Goal: Task Accomplishment & Management: Manage account settings

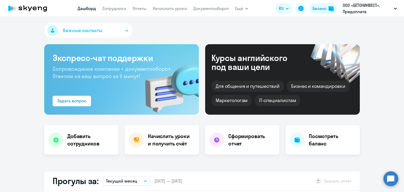
select select "30"
drag, startPoint x: 0, startPoint y: 0, endPoint x: 162, endPoint y: 8, distance: 162.2
click at [162, 8] on link "Начислить уроки" at bounding box center [170, 8] width 34 height 5
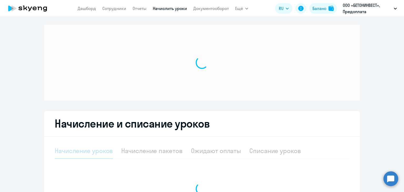
select select "10"
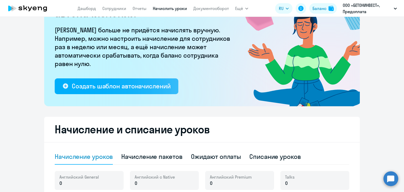
scroll to position [132, 0]
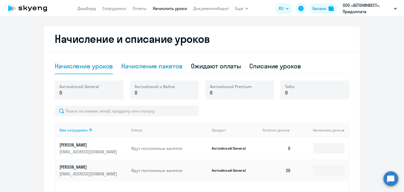
click at [164, 70] on div "Начисление пакетов" at bounding box center [151, 66] width 61 height 8
select select "10"
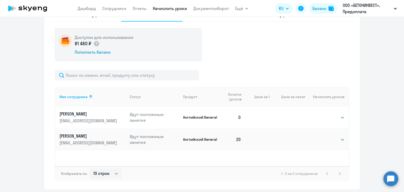
scroll to position [158, 0]
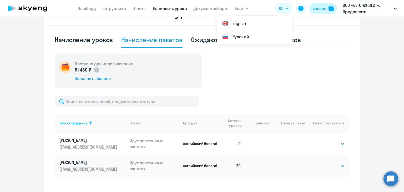
click at [319, 11] on div "Баланс" at bounding box center [320, 8] width 14 height 6
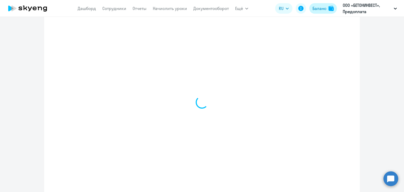
scroll to position [176, 0]
select select "english_adult_not_native_speaker"
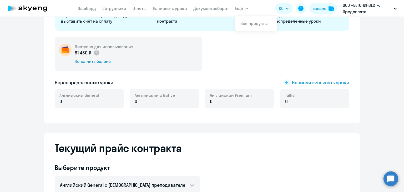
scroll to position [71, 0]
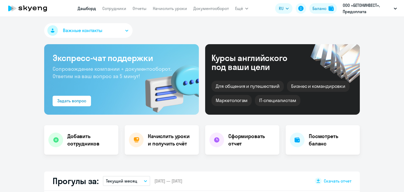
select select "30"
click at [164, 5] on app-menu-item-link "Начислить уроки" at bounding box center [170, 8] width 34 height 7
click at [162, 9] on link "Начислить уроки" at bounding box center [170, 8] width 34 height 5
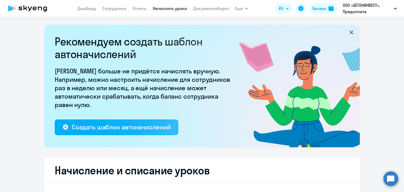
select select "10"
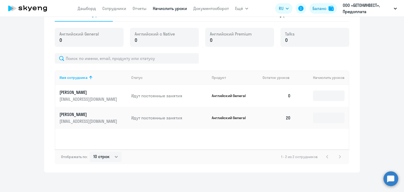
scroll to position [105, 0]
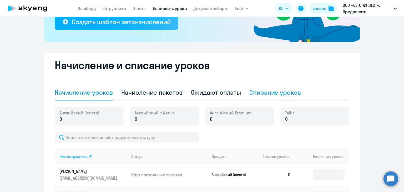
click at [269, 90] on div "Списание уроков" at bounding box center [275, 92] width 52 height 8
select select "10"
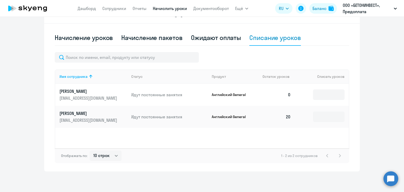
scroll to position [160, 0]
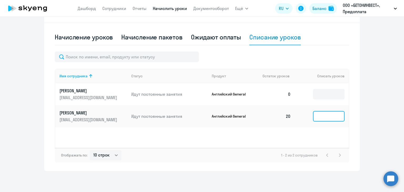
click at [329, 116] on input at bounding box center [329, 116] width 32 height 11
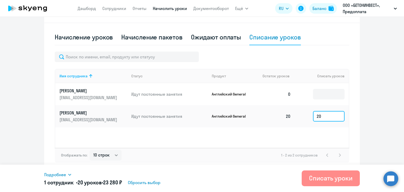
type input "20"
click at [332, 179] on div "Списать уроки" at bounding box center [330, 178] width 43 height 8
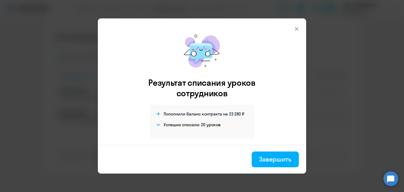
click at [297, 28] on icon at bounding box center [297, 29] width 4 height 4
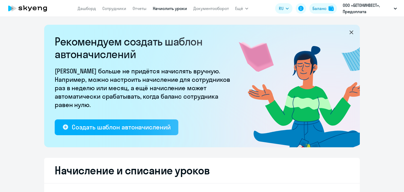
select select "10"
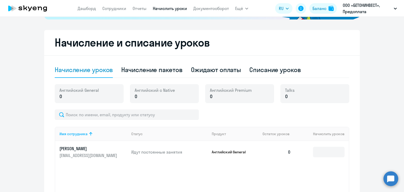
scroll to position [158, 0]
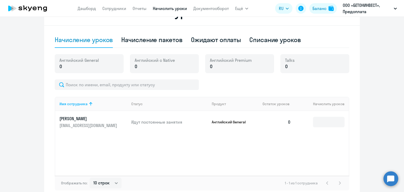
click at [164, 7] on link "Начислить уроки" at bounding box center [170, 8] width 34 height 5
click at [160, 40] on div "Начисление пакетов" at bounding box center [151, 40] width 61 height 8
select select "10"
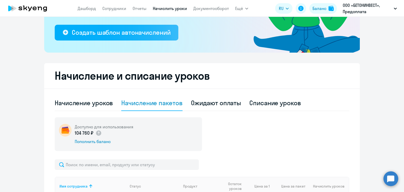
scroll to position [105, 0]
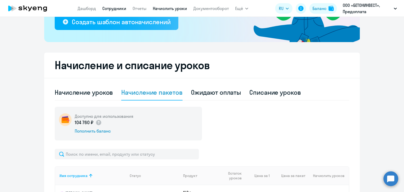
click at [109, 10] on link "Сотрудники" at bounding box center [114, 8] width 24 height 5
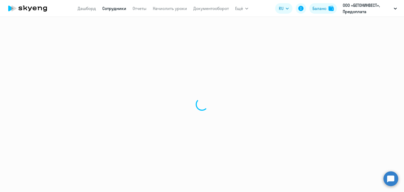
select select "30"
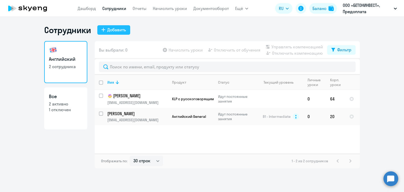
click at [119, 32] on div "Добавить" at bounding box center [116, 30] width 19 height 6
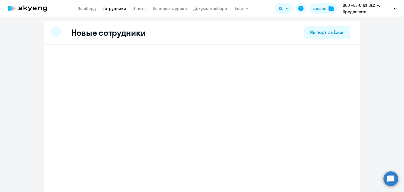
select select "english_adult_not_native_speaker"
select select "3"
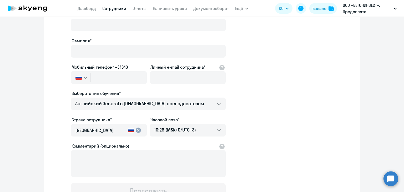
scroll to position [53, 0]
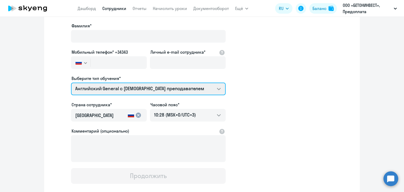
click at [221, 90] on select "Английский General с [DEMOGRAPHIC_DATA] преподавателем" at bounding box center [148, 89] width 155 height 13
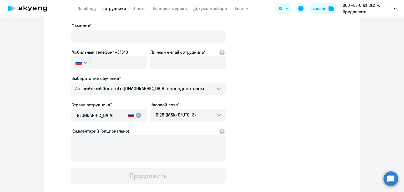
click at [297, 86] on app-new-student-form "Имя и отчество* Добавить себя как ученика Фамилия* Мобильный телефон* +34343 Ро…" at bounding box center [202, 90] width 299 height 188
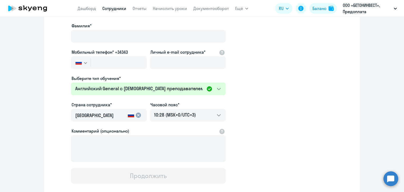
scroll to position [0, 0]
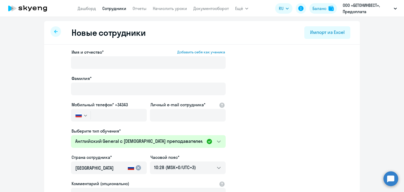
click at [56, 30] on div at bounding box center [56, 31] width 11 height 11
select select "30"
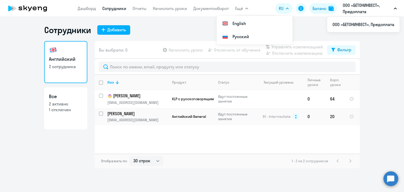
click at [397, 109] on ng-component "Сотрудники Добавить Английский 2 сотрудника Все 2 активно 1 отключен Вы выбрали…" at bounding box center [202, 97] width 404 height 144
click at [379, 122] on ng-component "Сотрудники Добавить Английский 2 сотрудника Все 2 активно 1 отключен Вы выбрали…" at bounding box center [202, 97] width 404 height 144
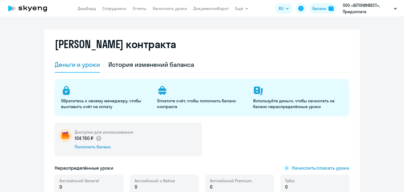
select select "english_adult_not_native_speaker"
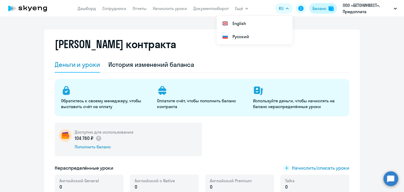
click at [317, 8] on div "Баланс" at bounding box center [320, 8] width 14 height 6
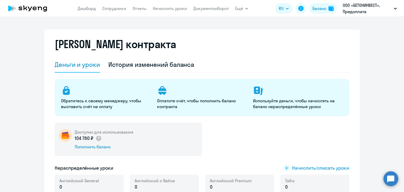
click at [164, 11] on app-menu-item-link "Начислить уроки" at bounding box center [170, 8] width 34 height 7
click at [166, 8] on link "Начислить уроки" at bounding box center [170, 8] width 34 height 5
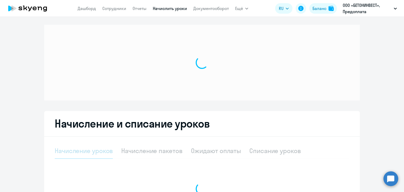
select select "10"
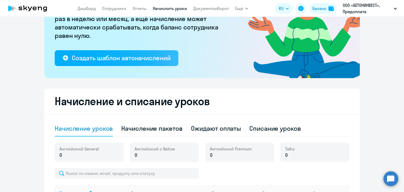
scroll to position [132, 0]
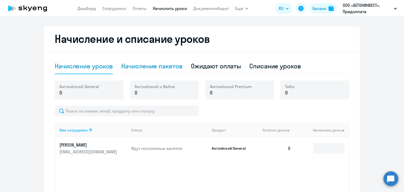
click at [149, 65] on div "Начисление пакетов" at bounding box center [151, 66] width 61 height 8
select select "10"
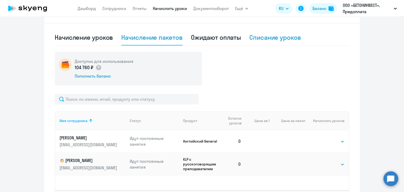
scroll to position [203, 0]
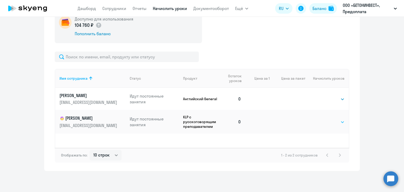
click at [334, 121] on select "Выбрать 4 8 16 32 64 96 128" at bounding box center [334, 122] width 22 height 6
click at [337, 100] on select "Выбрать 4 8 16 32 64 96 128" at bounding box center [334, 99] width 22 height 6
click at [176, 9] on link "Начислить уроки" at bounding box center [170, 8] width 34 height 5
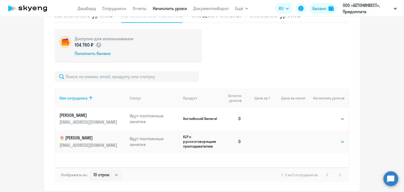
scroll to position [150, 0]
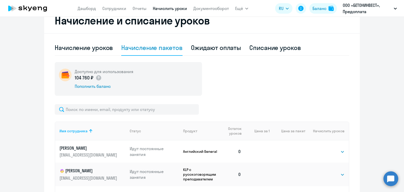
click at [137, 49] on div "Начисление пакетов" at bounding box center [151, 47] width 61 height 8
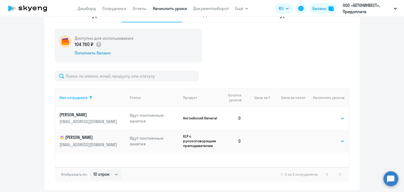
scroll to position [203, 0]
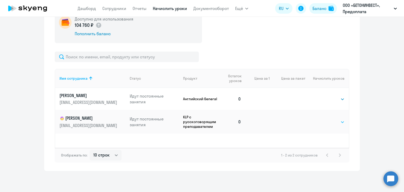
click at [332, 123] on select "Выбрать 4 8 16 32 64 96 128" at bounding box center [334, 122] width 22 height 6
drag, startPoint x: 378, startPoint y: 89, endPoint x: 376, endPoint y: 91, distance: 2.8
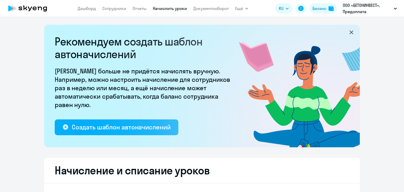
select select "10"
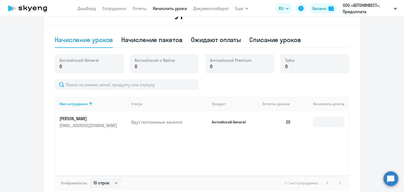
scroll to position [132, 0]
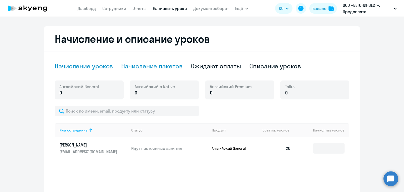
click at [165, 63] on div "Начисление пакетов" at bounding box center [151, 66] width 61 height 8
select select "10"
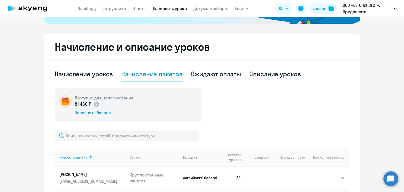
scroll to position [150, 0]
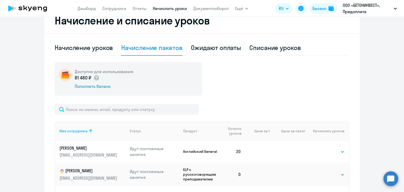
click at [385, 86] on ng-component "Рекомендуем создать шаблон автоначислений Уроки больше не придётся начислять вр…" at bounding box center [202, 49] width 404 height 349
click at [371, 71] on ng-component "Рекомендуем создать шаблон автоначислений Уроки больше не придётся начислять вр…" at bounding box center [202, 49] width 404 height 349
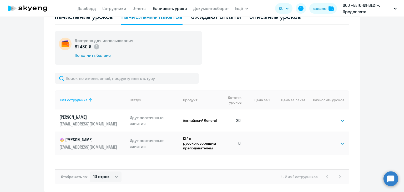
scroll to position [203, 0]
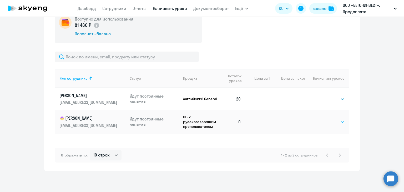
click at [337, 122] on select "Выбрать 4 8 16 32 64 96 128" at bounding box center [334, 122] width 22 height 6
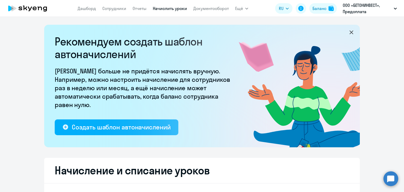
select select "10"
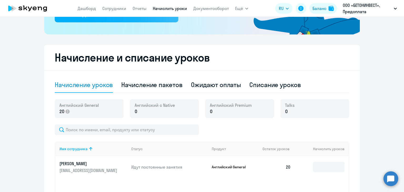
scroll to position [107, 0]
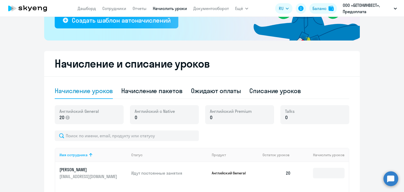
drag, startPoint x: 376, startPoint y: 94, endPoint x: 347, endPoint y: 84, distance: 30.6
click at [376, 94] on ng-component "Рекомендуем создать шаблон автоначислений Уроки больше не придётся начислять вр…" at bounding box center [202, 84] width 404 height 332
click at [152, 93] on div "Начисление пакетов" at bounding box center [151, 91] width 61 height 8
select select "10"
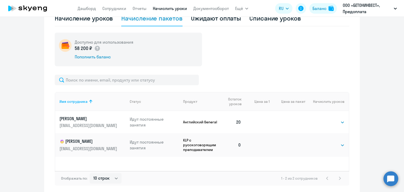
scroll to position [203, 0]
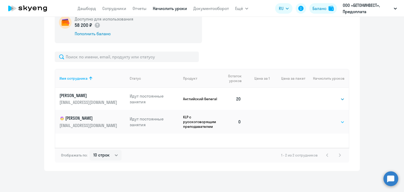
click at [341, 119] on select "Выбрать 4 8 16 32 64 96 128" at bounding box center [334, 122] width 22 height 6
select select "8"
click at [323, 119] on select "Выбрать 4 8 16 32 64 96 128" at bounding box center [334, 122] width 22 height 6
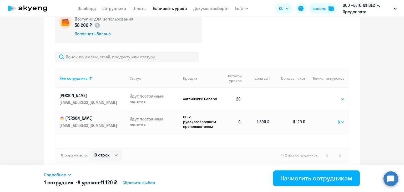
click at [339, 121] on select "Выбрать 4 8 16 32 64 96 128" at bounding box center [341, 122] width 7 height 6
select select
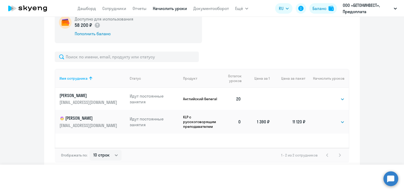
click at [338, 119] on select "Выбрать 4 8 16 32 64 96 128" at bounding box center [341, 122] width 7 height 6
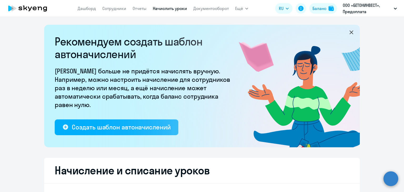
select select "10"
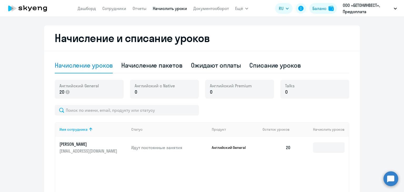
scroll to position [132, 0]
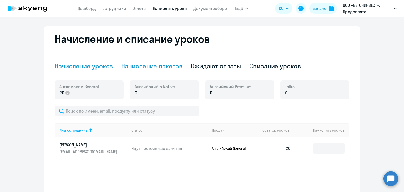
click at [139, 62] on div "Начисление пакетов" at bounding box center [151, 66] width 61 height 8
select select "10"
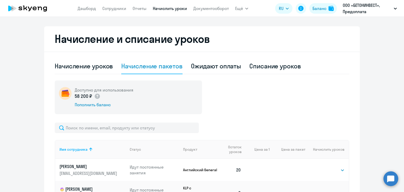
scroll to position [203, 0]
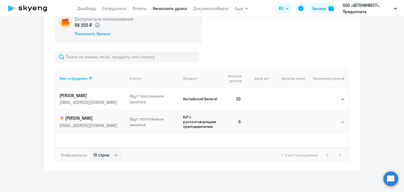
click at [334, 124] on select "Выбрать 4 8 16 32 64 96 128" at bounding box center [334, 122] width 22 height 6
click at [339, 122] on select "Выбрать 4 8 16 32 64 96 128" at bounding box center [334, 122] width 22 height 6
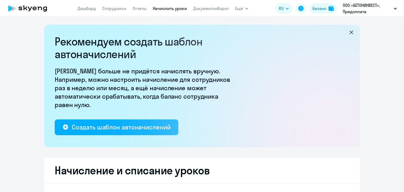
select select "10"
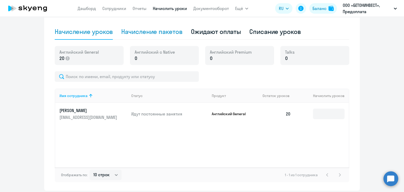
scroll to position [132, 0]
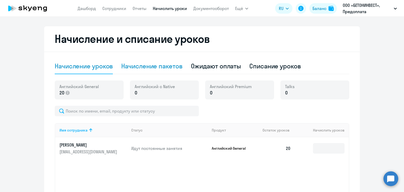
click at [150, 67] on div "Начисление пакетов" at bounding box center [151, 66] width 61 height 8
select select "10"
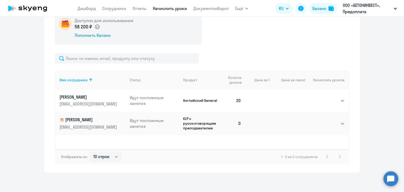
scroll to position [203, 0]
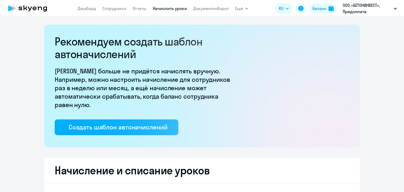
select select "10"
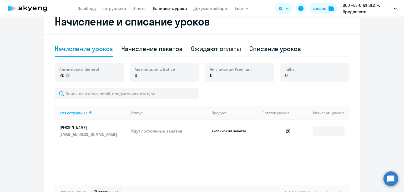
scroll to position [158, 0]
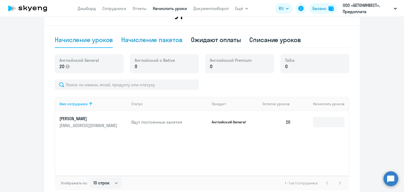
click at [161, 43] on div "Начисление пакетов" at bounding box center [151, 40] width 61 height 8
select select "10"
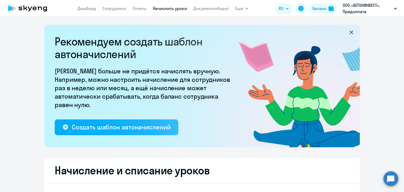
select select "10"
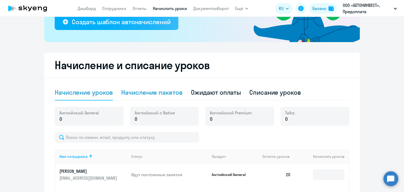
click at [143, 92] on div "Начисление пакетов" at bounding box center [151, 92] width 61 height 8
select select "10"
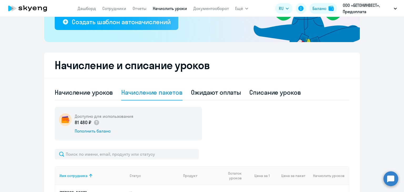
scroll to position [184, 0]
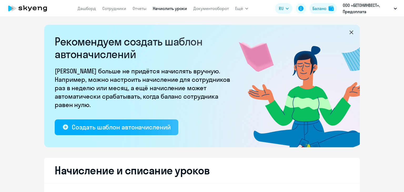
select select "10"
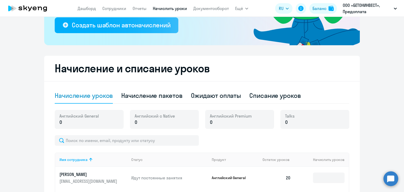
scroll to position [105, 0]
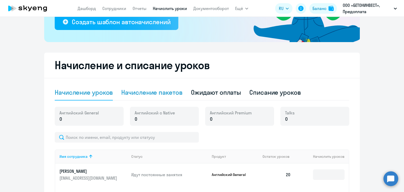
click at [153, 91] on div "Начисление пакетов" at bounding box center [151, 92] width 61 height 8
select select "10"
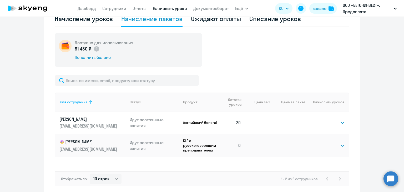
scroll to position [203, 0]
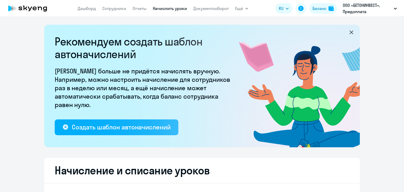
select select "10"
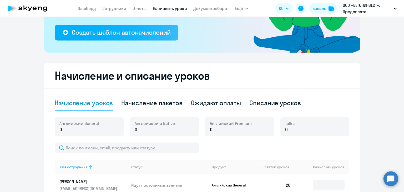
scroll to position [132, 0]
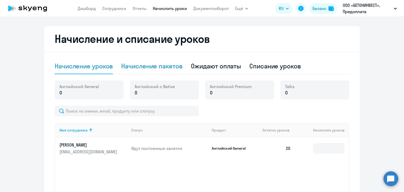
click at [162, 67] on div "Начисление пакетов" at bounding box center [151, 66] width 61 height 8
select select "10"
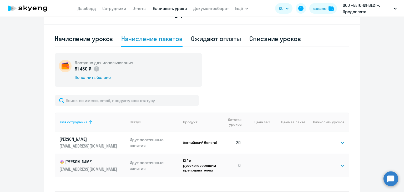
scroll to position [203, 0]
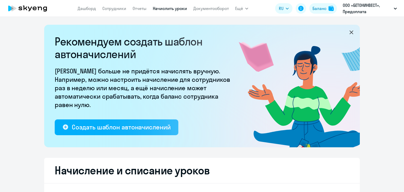
select select "10"
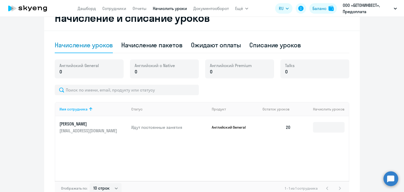
scroll to position [132, 0]
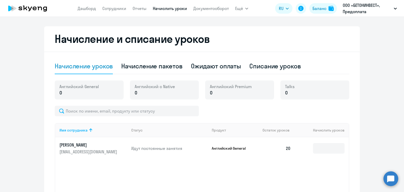
click at [142, 44] on h2 "Начисление и списание уроков" at bounding box center [202, 39] width 295 height 13
click at [145, 60] on div "Начисление пакетов" at bounding box center [151, 66] width 61 height 16
select select "10"
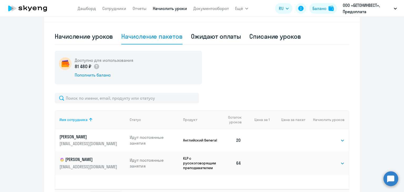
scroll to position [203, 0]
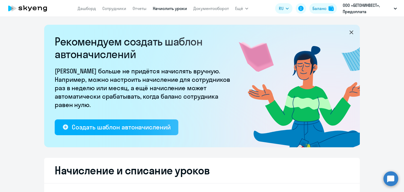
select select "10"
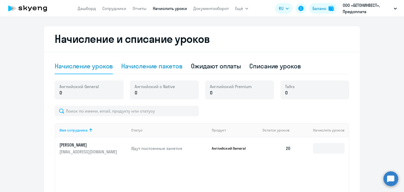
scroll to position [158, 0]
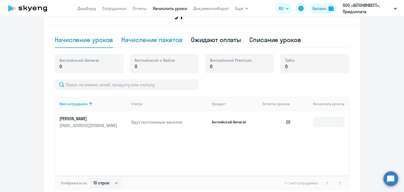
click at [138, 44] on div "Начисление пакетов" at bounding box center [151, 40] width 61 height 16
select select "10"
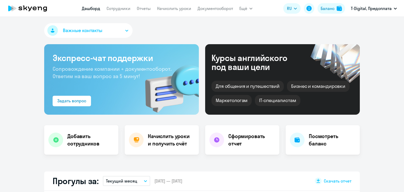
select select "30"
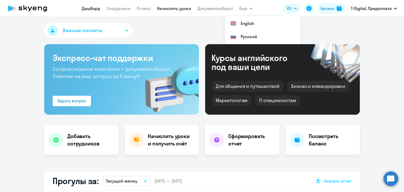
click at [177, 7] on link "Начислить уроки" at bounding box center [174, 8] width 34 height 5
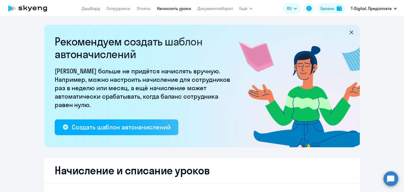
select select "10"
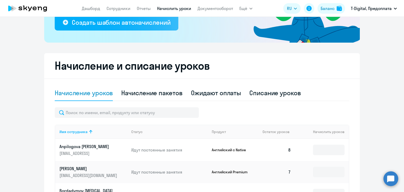
scroll to position [105, 0]
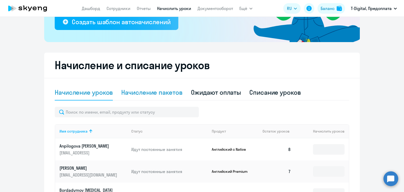
click at [146, 91] on div "Начисление пакетов" at bounding box center [151, 92] width 61 height 8
select select "10"
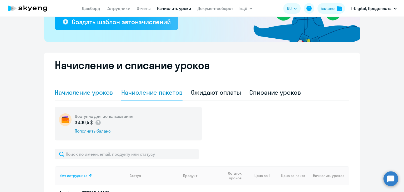
click at [97, 96] on div "Начисление уроков" at bounding box center [84, 92] width 58 height 8
select select "10"
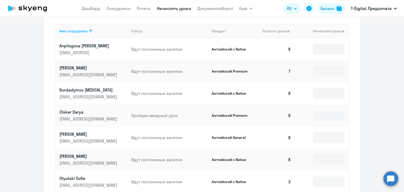
scroll to position [316, 0]
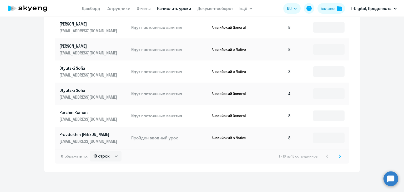
click at [337, 157] on svg-icon at bounding box center [340, 156] width 6 height 6
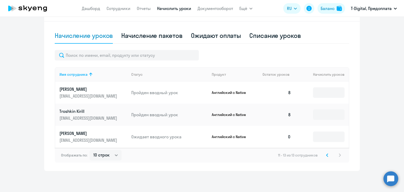
scroll to position [162, 0]
click at [336, 157] on div "11 - 13 из 13 сотрудников" at bounding box center [310, 155] width 65 height 6
click at [331, 141] on input at bounding box center [329, 137] width 32 height 11
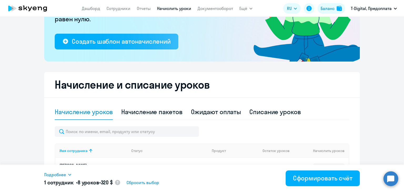
scroll to position [57, 0]
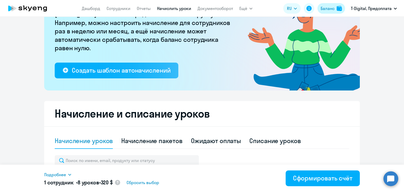
type input "8"
click at [328, 8] on div "Баланс" at bounding box center [328, 8] width 14 height 6
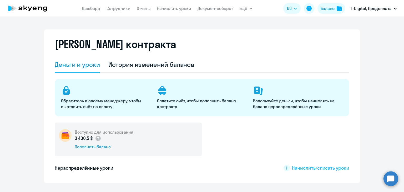
click at [296, 170] on span "Начислить/списать уроки" at bounding box center [320, 168] width 57 height 7
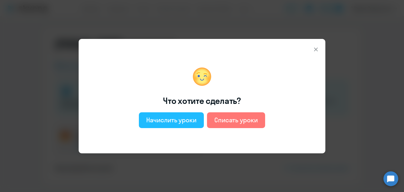
click at [166, 120] on div "Начислить уроки" at bounding box center [171, 120] width 50 height 8
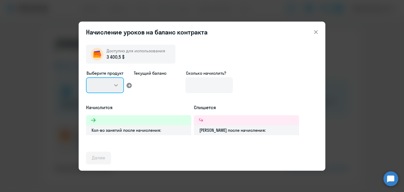
click at [104, 84] on select at bounding box center [105, 85] width 38 height 16
click at [114, 83] on select at bounding box center [105, 85] width 38 height 16
click at [116, 86] on select at bounding box center [105, 85] width 38 height 16
click at [318, 31] on icon at bounding box center [316, 32] width 6 height 6
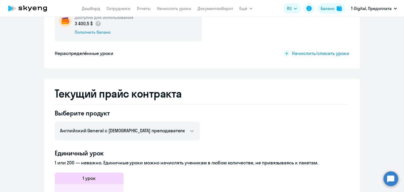
scroll to position [184, 0]
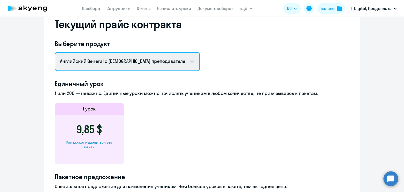
click at [186, 61] on select "Английский General с русскоговорящим преподавателем Английский General с [DEMOG…" at bounding box center [127, 61] width 145 height 19
select select "english_adult_native_speaker"
click at [55, 52] on select "Английский General с русскоговорящим преподавателем Английский General с [DEMOG…" at bounding box center [127, 61] width 145 height 19
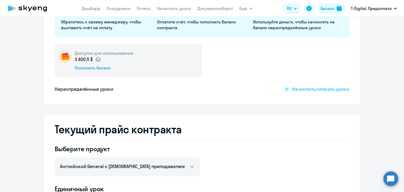
click at [292, 90] on span "Начислить/списать уроки" at bounding box center [320, 89] width 57 height 7
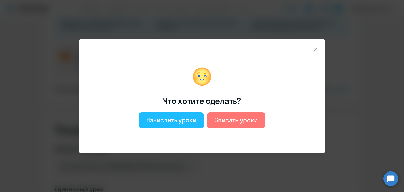
click at [167, 120] on div "Начислить уроки" at bounding box center [171, 120] width 50 height 8
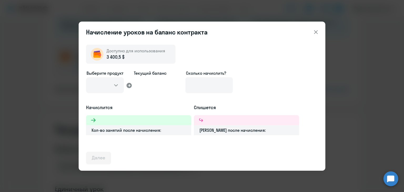
click at [315, 28] on button at bounding box center [316, 32] width 11 height 11
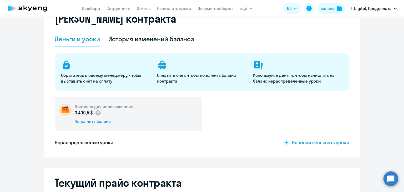
scroll to position [0, 0]
